Goal: Information Seeking & Learning: Learn about a topic

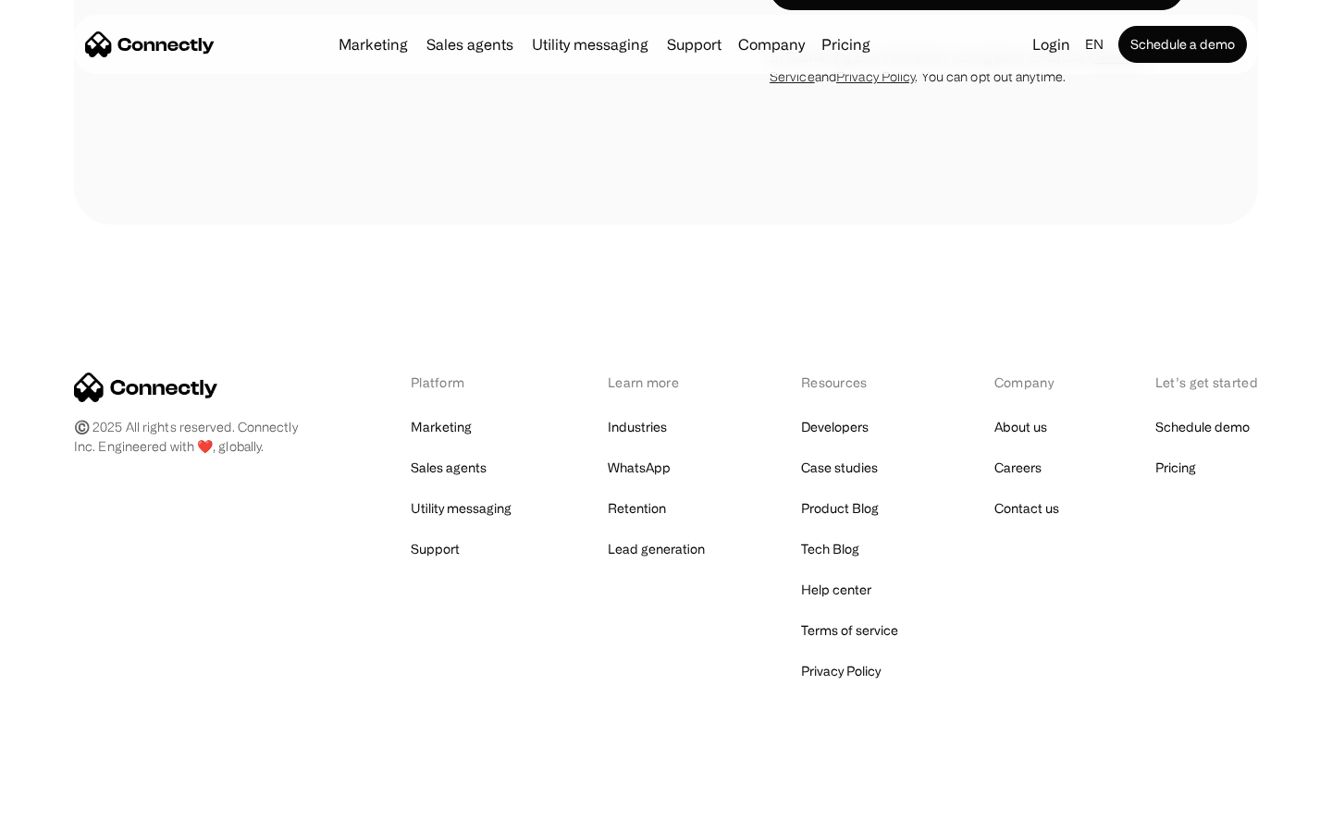
scroll to position [2711, 0]
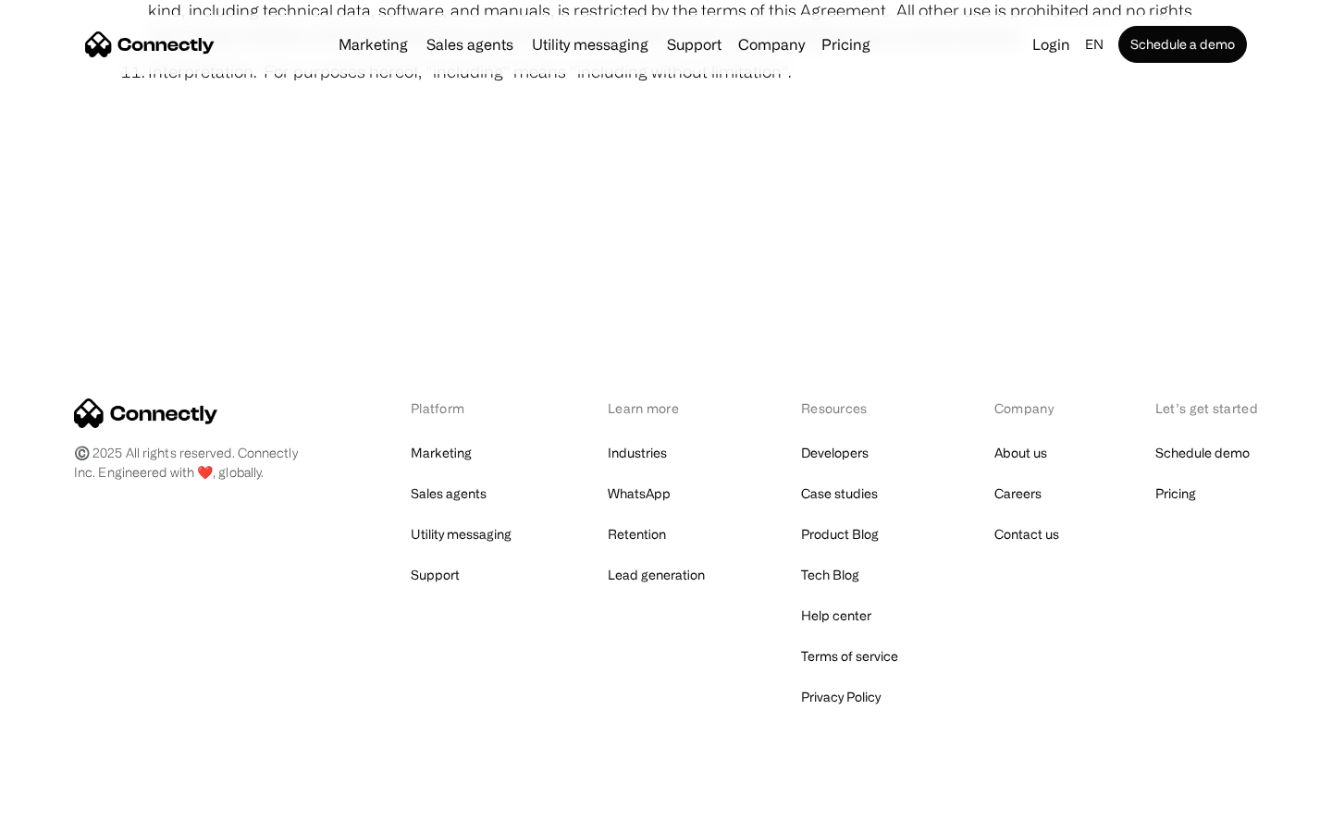
scroll to position [6796, 0]
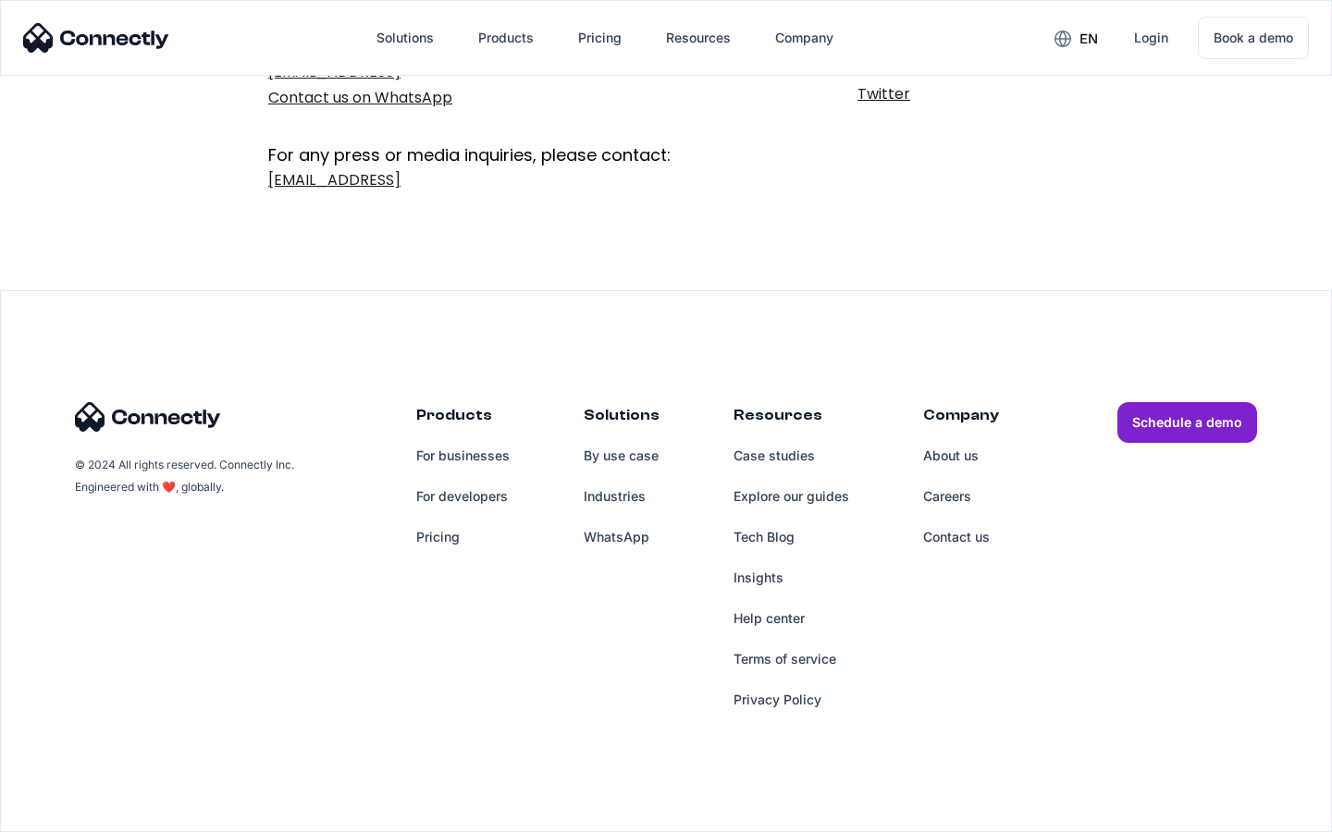
scroll to position [302, 0]
